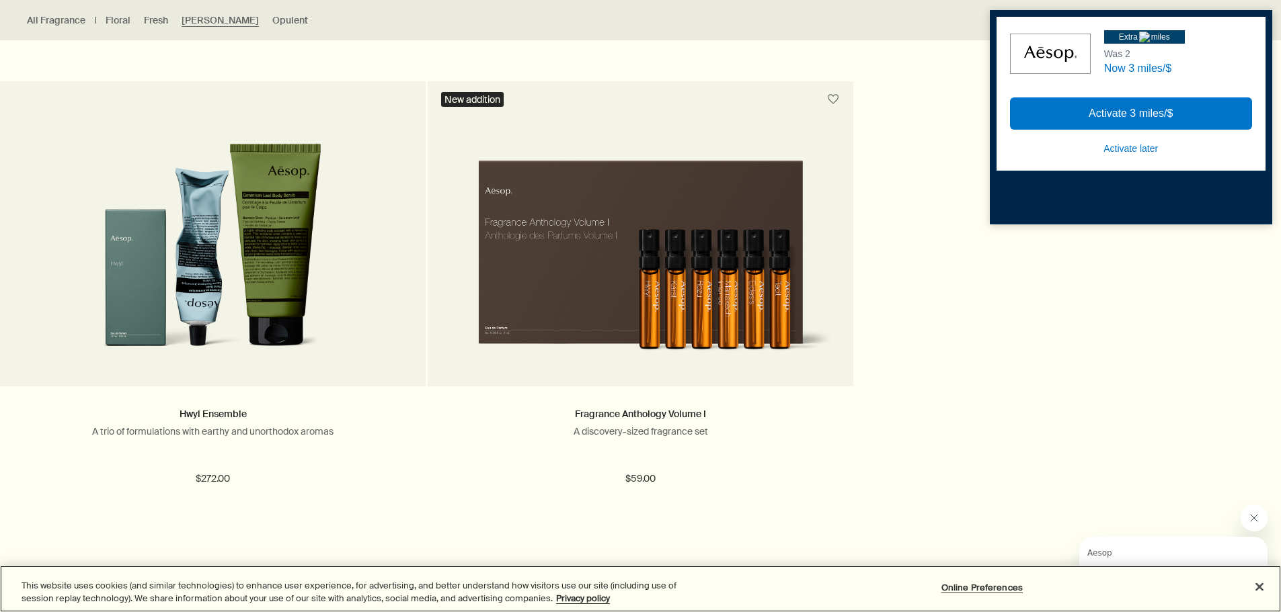
scroll to position [1344, 0]
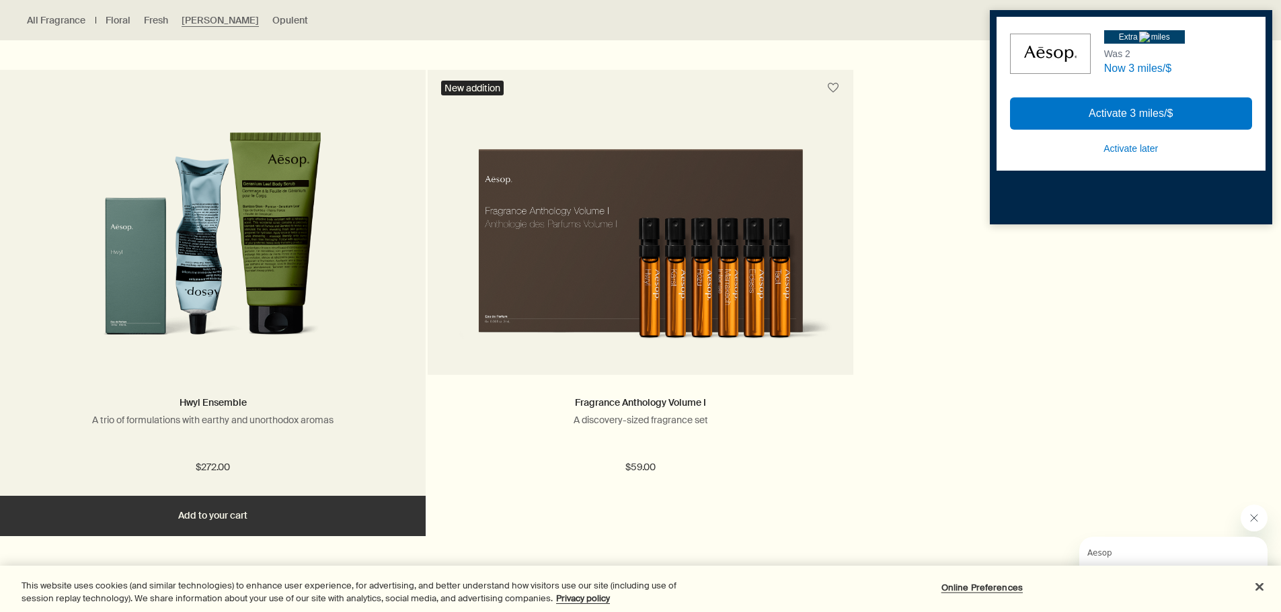
click at [378, 241] on picture at bounding box center [212, 230] width 385 height 249
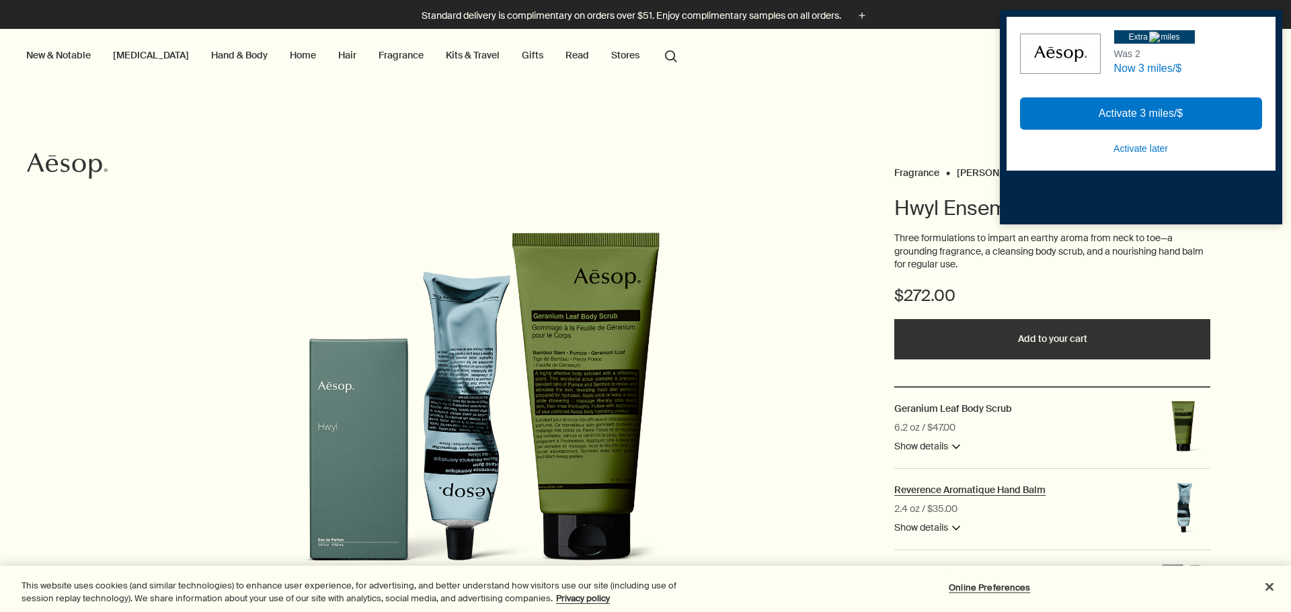
click at [1022, 493] on h2 "Reverence Aromatique Hand Balm" at bounding box center [969, 490] width 151 height 12
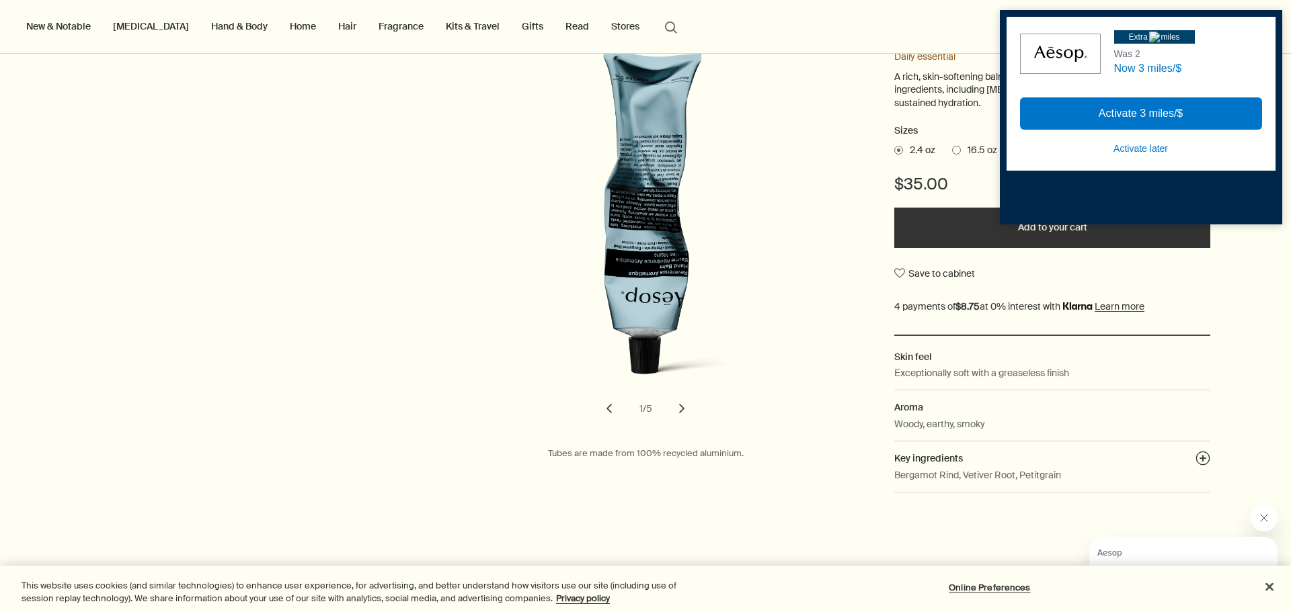
click at [1164, 149] on div "Activate later" at bounding box center [1140, 148] width 54 height 17
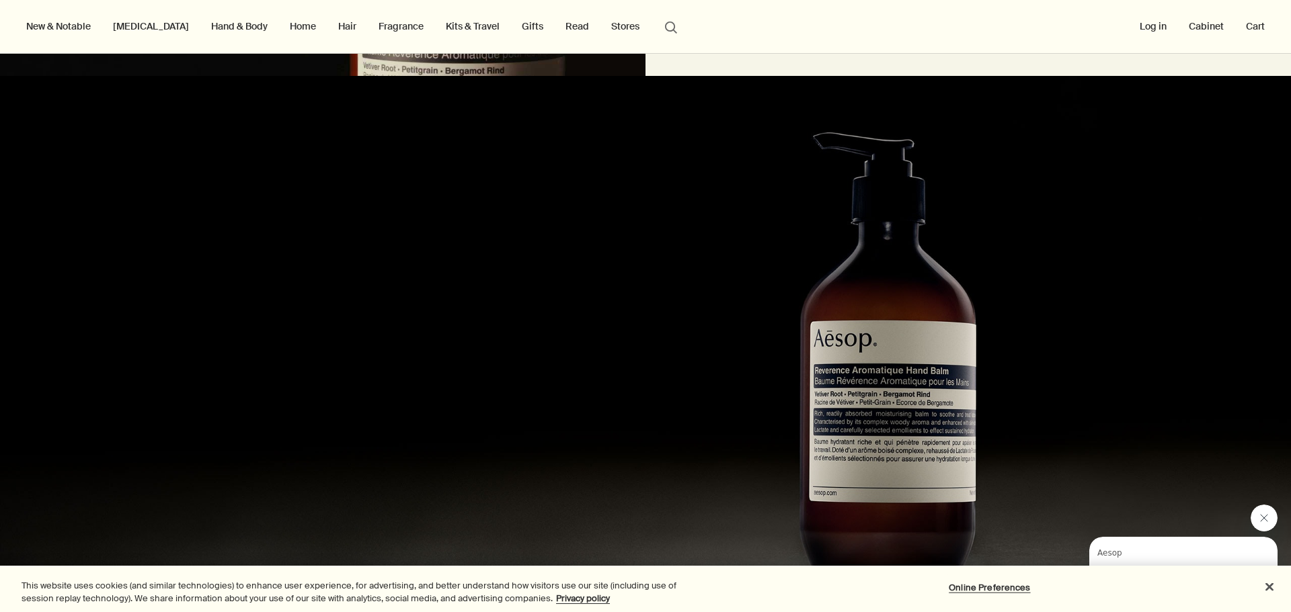
scroll to position [1882, 0]
